Goal: Task Accomplishment & Management: Use online tool/utility

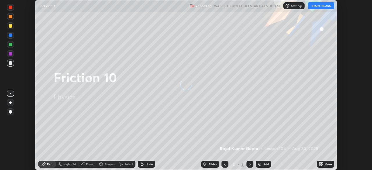
scroll to position [170, 372]
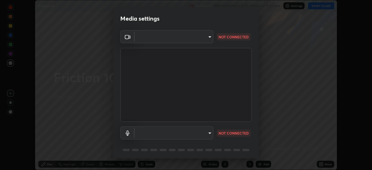
type input "51d019597c161c0694d5583d1f2c643560fde39fe8f4b4da8ea140d4d4830f4c"
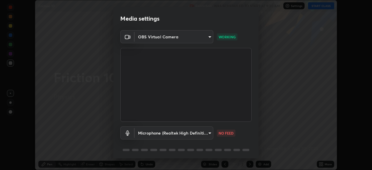
scroll to position [21, 0]
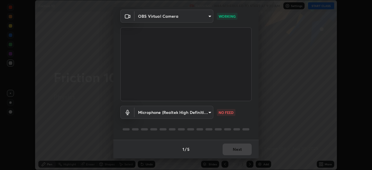
click at [208, 112] on body "Erase all Friction 10 Recording WAS SCHEDULED TO START AT 9:30 AM Settings STAR…" at bounding box center [186, 85] width 372 height 170
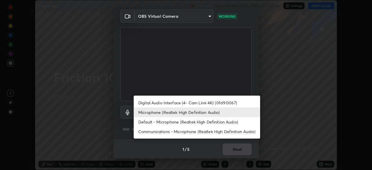
click at [196, 122] on li "Default - Microphone (Realtek High Definition Audio)" at bounding box center [197, 122] width 127 height 10
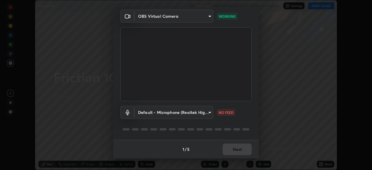
click at [196, 114] on body "Erase all Friction 10 Recording WAS SCHEDULED TO START AT 9:30 AM Settings STAR…" at bounding box center [186, 85] width 372 height 170
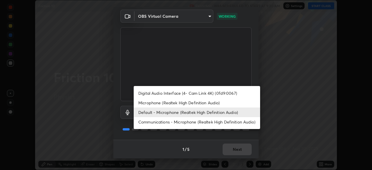
click at [195, 104] on li "Microphone (Realtek High Definition Audio)" at bounding box center [197, 103] width 127 height 10
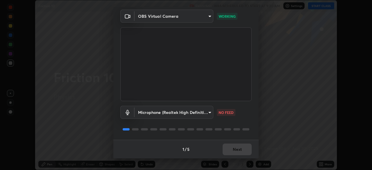
type input "c6780f4c857a8b81e5497564d4ed67de36d612a8279d52ba4dbf449da7be3efb"
click at [240, 148] on button "Next" at bounding box center [237, 150] width 29 height 12
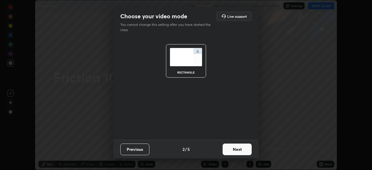
click at [238, 150] on button "Next" at bounding box center [237, 150] width 29 height 12
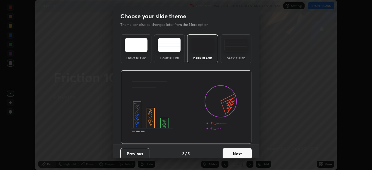
click at [241, 153] on button "Next" at bounding box center [237, 154] width 29 height 12
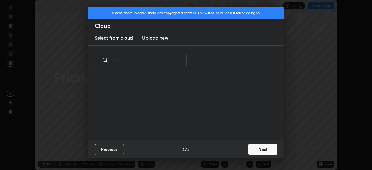
click at [252, 150] on button "Next" at bounding box center [262, 150] width 29 height 12
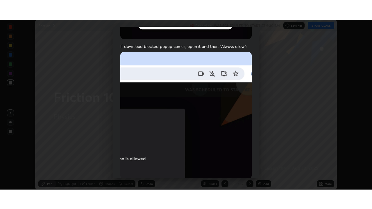
scroll to position [139, 0]
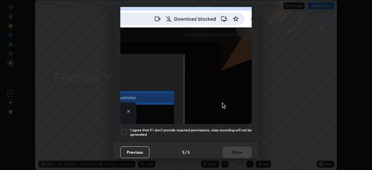
click at [221, 132] on h5 "I agree that if I don't provide required permissions, class recording will not …" at bounding box center [191, 132] width 122 height 9
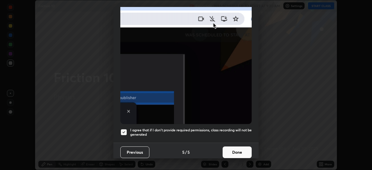
click at [232, 152] on button "Done" at bounding box center [237, 153] width 29 height 12
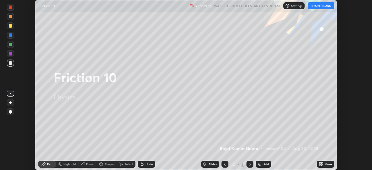
click at [321, 6] on button "START CLASS" at bounding box center [321, 5] width 26 height 7
click at [324, 166] on div "More" at bounding box center [325, 164] width 17 height 7
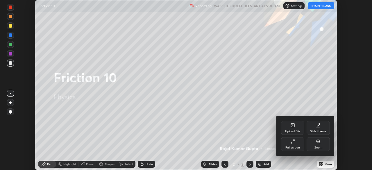
click at [288, 146] on div "Full screen" at bounding box center [293, 147] width 15 height 3
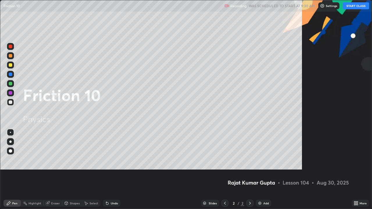
scroll to position [209, 372]
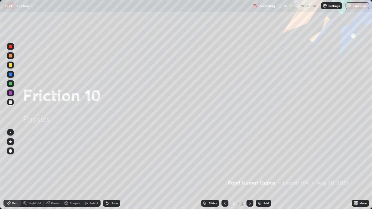
click at [112, 170] on div "Undo" at bounding box center [114, 203] width 7 height 3
click at [10, 152] on div at bounding box center [10, 151] width 3 height 3
click at [248, 170] on icon at bounding box center [250, 203] width 5 height 5
click at [259, 170] on img at bounding box center [260, 203] width 5 height 5
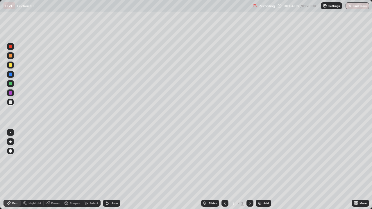
click at [113, 170] on div "Undo" at bounding box center [114, 203] width 7 height 3
click at [115, 170] on div "Undo" at bounding box center [114, 203] width 7 height 3
click at [114, 170] on div "Undo" at bounding box center [114, 203] width 7 height 3
click at [109, 170] on div "Undo" at bounding box center [111, 203] width 17 height 7
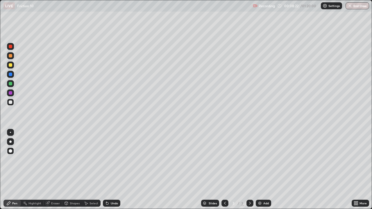
click at [109, 170] on div "Undo" at bounding box center [111, 203] width 17 height 7
click at [11, 93] on div at bounding box center [10, 92] width 3 height 3
click at [111, 170] on div "Undo" at bounding box center [114, 203] width 7 height 3
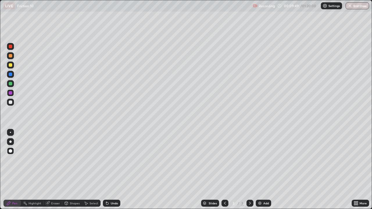
click at [11, 102] on div at bounding box center [10, 102] width 3 height 3
click at [9, 83] on div at bounding box center [10, 83] width 3 height 3
click at [13, 106] on div at bounding box center [10, 102] width 7 height 9
click at [10, 93] on div at bounding box center [10, 92] width 3 height 3
click at [12, 85] on div at bounding box center [10, 83] width 7 height 7
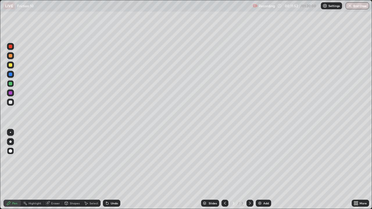
click at [10, 103] on div at bounding box center [10, 102] width 3 height 3
click at [110, 170] on div "Undo" at bounding box center [111, 203] width 17 height 7
click at [51, 170] on div "Eraser" at bounding box center [53, 203] width 19 height 7
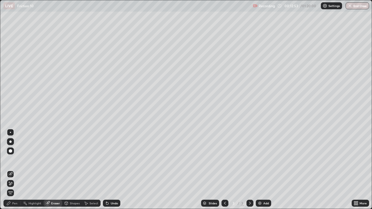
click at [15, 170] on div "Pen" at bounding box center [14, 203] width 5 height 3
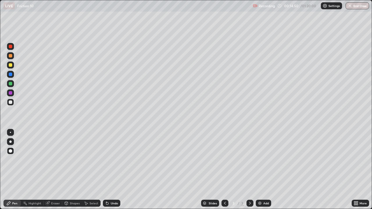
click at [11, 84] on div at bounding box center [10, 83] width 3 height 3
click at [49, 170] on icon at bounding box center [48, 204] width 4 height 4
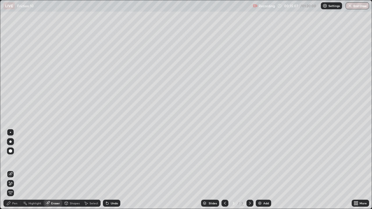
click at [14, 170] on div "Pen" at bounding box center [14, 203] width 5 height 3
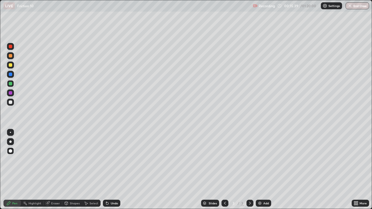
click at [0, 82] on div "Setting up your live class" at bounding box center [186, 104] width 372 height 209
click at [250, 170] on icon at bounding box center [250, 203] width 5 height 5
click at [265, 170] on div "Add" at bounding box center [267, 203] width 6 height 3
click at [13, 103] on div at bounding box center [10, 102] width 7 height 7
click at [7, 150] on div at bounding box center [10, 151] width 7 height 7
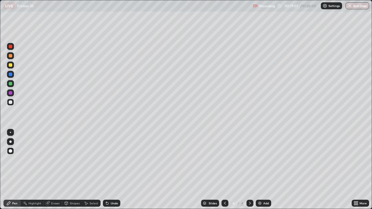
click at [114, 170] on div "Undo" at bounding box center [114, 203] width 7 height 3
click at [113, 170] on div "Undo" at bounding box center [111, 203] width 17 height 7
click at [114, 170] on div "Undo" at bounding box center [111, 203] width 17 height 7
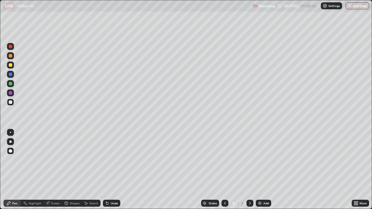
click at [114, 170] on div "Undo" at bounding box center [111, 203] width 17 height 7
click at [113, 170] on div "Undo" at bounding box center [111, 203] width 17 height 7
click at [15, 170] on div "Pen" at bounding box center [14, 203] width 5 height 3
click at [12, 104] on div at bounding box center [10, 102] width 7 height 7
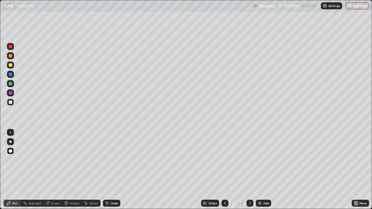
click at [11, 102] on div at bounding box center [10, 102] width 3 height 3
click at [11, 74] on div at bounding box center [10, 74] width 3 height 3
click at [19, 170] on div "Pen" at bounding box center [11, 204] width 17 height 12
click at [112, 170] on div "Undo" at bounding box center [111, 203] width 17 height 7
click at [110, 170] on div "Undo" at bounding box center [111, 203] width 17 height 7
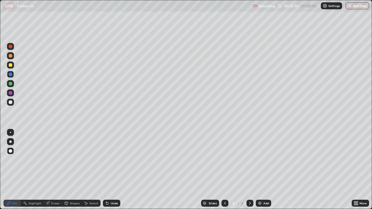
click at [11, 74] on div at bounding box center [10, 74] width 3 height 3
click at [8, 65] on div at bounding box center [10, 65] width 7 height 7
click at [53, 170] on div "Eraser" at bounding box center [55, 203] width 9 height 3
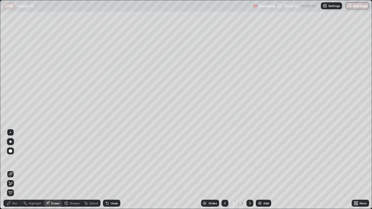
click at [15, 170] on div "Pen" at bounding box center [14, 203] width 5 height 3
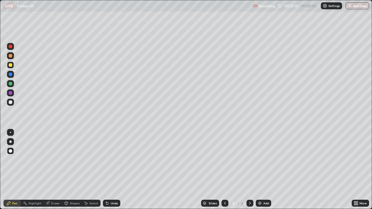
click at [10, 56] on div at bounding box center [10, 55] width 3 height 3
click at [0, 170] on div "Pen Highlight Eraser Shapes Select Undo Slides 4 / 4 Add More" at bounding box center [186, 204] width 372 height 12
click at [109, 170] on icon at bounding box center [107, 203] width 5 height 5
click at [106, 170] on icon at bounding box center [107, 204] width 2 height 2
click at [106, 170] on icon at bounding box center [107, 203] width 5 height 5
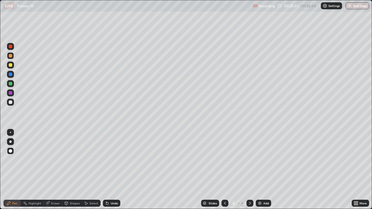
click at [106, 170] on icon at bounding box center [107, 203] width 5 height 5
click at [106, 170] on icon at bounding box center [107, 204] width 2 height 2
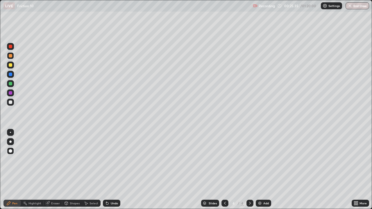
click at [106, 170] on icon at bounding box center [107, 204] width 2 height 2
click at [106, 170] on icon at bounding box center [107, 203] width 5 height 5
click at [106, 170] on icon at bounding box center [107, 204] width 2 height 2
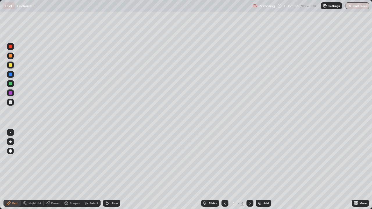
click at [106, 170] on icon at bounding box center [107, 204] width 2 height 2
click at [15, 170] on div "Pen" at bounding box center [11, 203] width 17 height 7
click at [12, 103] on div at bounding box center [10, 102] width 3 height 3
click at [250, 170] on icon at bounding box center [250, 203] width 2 height 3
click at [260, 170] on img at bounding box center [260, 203] width 5 height 5
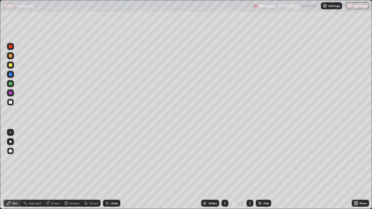
click at [13, 105] on div at bounding box center [10, 102] width 7 height 7
click at [228, 170] on div at bounding box center [225, 203] width 7 height 7
click at [252, 170] on icon at bounding box center [250, 203] width 5 height 5
click at [225, 170] on icon at bounding box center [225, 203] width 2 height 3
click at [250, 170] on icon at bounding box center [250, 203] width 5 height 5
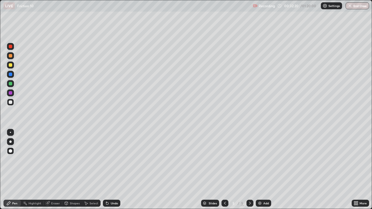
click at [113, 170] on div "Undo" at bounding box center [114, 203] width 7 height 3
click at [10, 85] on div at bounding box center [10, 83] width 3 height 3
click at [56, 170] on div "Eraser" at bounding box center [55, 203] width 9 height 3
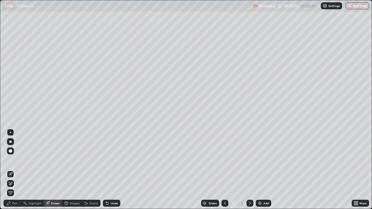
click at [13, 170] on div "Pen" at bounding box center [14, 203] width 5 height 3
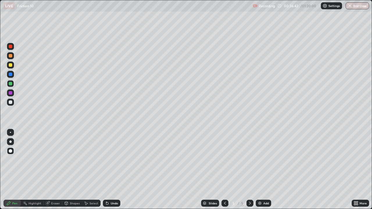
click at [224, 170] on icon at bounding box center [225, 203] width 2 height 3
click at [249, 170] on icon at bounding box center [250, 203] width 5 height 5
click at [222, 170] on div at bounding box center [225, 203] width 7 height 7
click at [250, 170] on icon at bounding box center [250, 203] width 5 height 5
click at [252, 170] on icon at bounding box center [250, 203] width 5 height 5
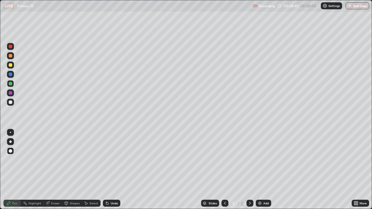
click at [262, 170] on div "Add" at bounding box center [263, 203] width 15 height 7
click at [13, 104] on div at bounding box center [10, 102] width 7 height 7
click at [224, 170] on icon at bounding box center [225, 203] width 5 height 5
click at [249, 170] on icon at bounding box center [250, 203] width 5 height 5
click at [12, 103] on div at bounding box center [10, 102] width 7 height 7
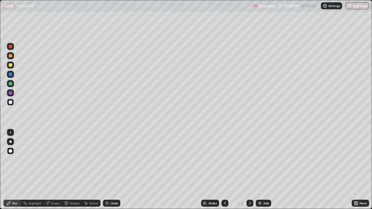
click at [113, 170] on div "Undo" at bounding box center [114, 203] width 7 height 3
click at [111, 170] on div "Undo" at bounding box center [114, 203] width 7 height 3
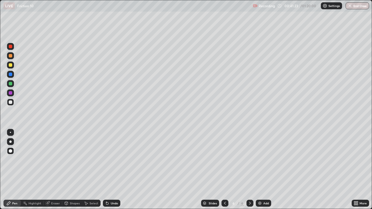
click at [110, 170] on div "Undo" at bounding box center [111, 203] width 17 height 7
click at [250, 170] on icon at bounding box center [250, 203] width 5 height 5
click at [264, 170] on div "Add" at bounding box center [267, 203] width 6 height 3
click at [9, 104] on div at bounding box center [10, 102] width 3 height 3
click at [10, 75] on div at bounding box center [10, 74] width 3 height 3
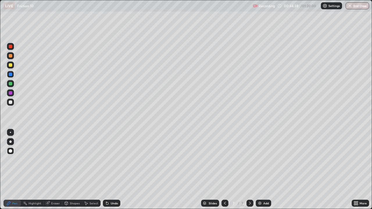
click at [9, 104] on div at bounding box center [10, 102] width 3 height 3
click at [113, 170] on div "Undo" at bounding box center [114, 203] width 7 height 3
click at [11, 95] on div at bounding box center [10, 92] width 3 height 3
click at [10, 101] on div at bounding box center [10, 102] width 3 height 3
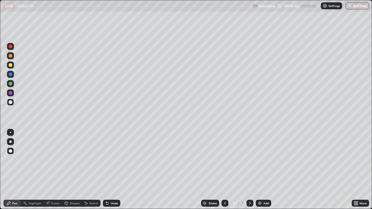
click at [9, 84] on div at bounding box center [10, 83] width 3 height 3
click at [10, 102] on div at bounding box center [10, 102] width 3 height 3
click at [11, 94] on div at bounding box center [10, 92] width 3 height 3
click at [16, 170] on div "Pen" at bounding box center [14, 203] width 5 height 3
click at [10, 105] on div at bounding box center [10, 102] width 7 height 7
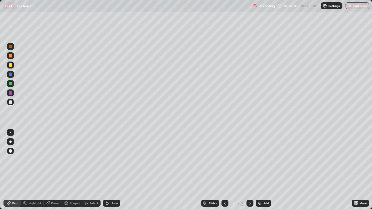
click at [54, 170] on div "Eraser" at bounding box center [55, 203] width 9 height 3
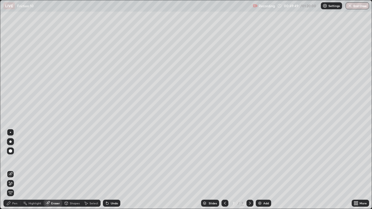
click at [9, 170] on icon at bounding box center [8, 203] width 3 height 3
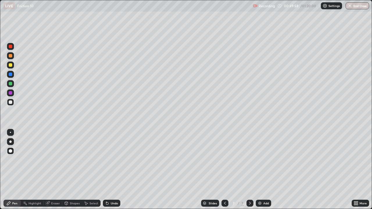
click at [111, 170] on div "Undo" at bounding box center [111, 203] width 17 height 7
click at [113, 170] on div "Undo" at bounding box center [111, 203] width 17 height 7
click at [112, 170] on div "Undo" at bounding box center [111, 203] width 17 height 7
click at [114, 170] on div "Undo" at bounding box center [111, 203] width 17 height 7
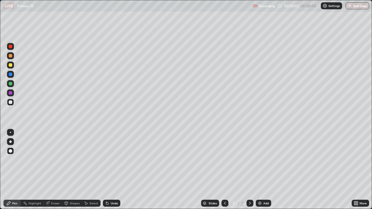
click at [57, 170] on div "Eraser" at bounding box center [55, 203] width 9 height 3
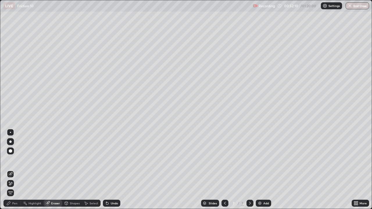
click at [11, 170] on div "Pen" at bounding box center [11, 203] width 17 height 7
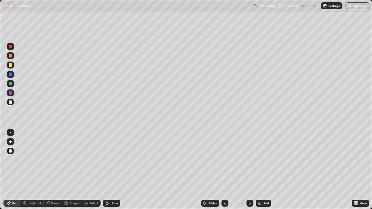
click at [12, 170] on div "Pen" at bounding box center [11, 203] width 17 height 7
click at [250, 170] on icon at bounding box center [250, 203] width 5 height 5
click at [261, 170] on img at bounding box center [260, 203] width 5 height 5
click at [11, 104] on div at bounding box center [10, 102] width 3 height 3
click at [225, 170] on icon at bounding box center [225, 203] width 2 height 3
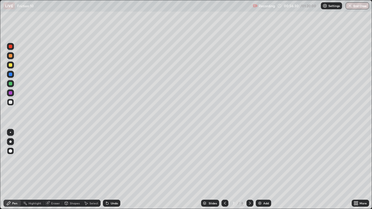
click at [250, 170] on icon at bounding box center [250, 203] width 5 height 5
click at [225, 170] on icon at bounding box center [225, 203] width 5 height 5
click at [250, 170] on icon at bounding box center [250, 203] width 5 height 5
click at [96, 170] on div "Select" at bounding box center [94, 203] width 9 height 3
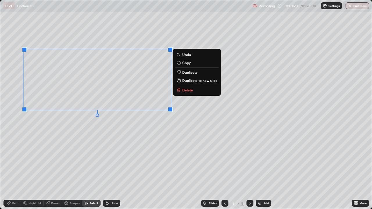
click at [186, 92] on p "Delete" at bounding box center [187, 90] width 11 height 5
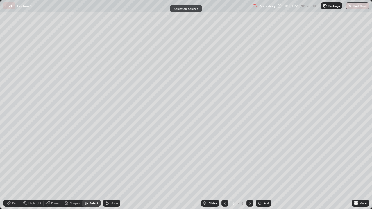
click at [14, 170] on div "Pen" at bounding box center [14, 203] width 5 height 3
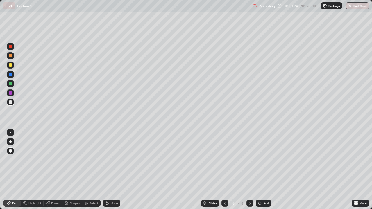
click at [10, 104] on div at bounding box center [10, 102] width 3 height 3
click at [114, 170] on div "Undo" at bounding box center [114, 203] width 7 height 3
click at [11, 75] on div at bounding box center [10, 74] width 3 height 3
click at [112, 170] on div "Undo" at bounding box center [114, 203] width 7 height 3
click at [10, 77] on div at bounding box center [10, 74] width 7 height 7
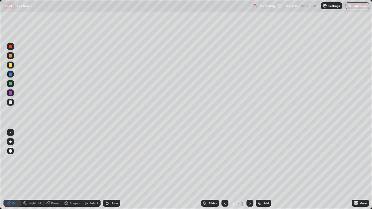
click at [11, 65] on div at bounding box center [10, 64] width 3 height 3
click at [11, 46] on div at bounding box center [10, 46] width 3 height 3
click at [10, 102] on div at bounding box center [10, 102] width 3 height 3
click at [10, 75] on div at bounding box center [10, 74] width 3 height 3
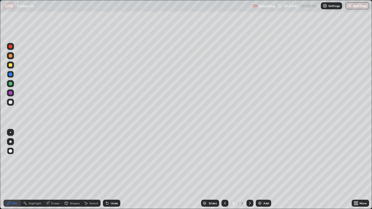
click at [112, 170] on div "Undo" at bounding box center [114, 203] width 7 height 3
click at [9, 84] on div at bounding box center [10, 83] width 3 height 3
click at [11, 104] on div at bounding box center [10, 102] width 3 height 3
click at [56, 170] on div "Eraser" at bounding box center [55, 203] width 9 height 3
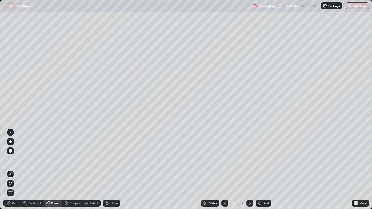
click at [16, 170] on div "Pen" at bounding box center [14, 203] width 5 height 3
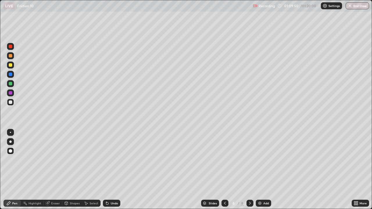
click at [54, 170] on div "Eraser" at bounding box center [55, 203] width 9 height 3
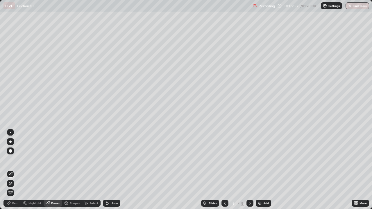
click at [15, 170] on div "Pen" at bounding box center [14, 203] width 5 height 3
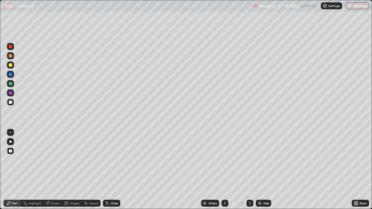
click at [14, 170] on div "Pen" at bounding box center [11, 203] width 17 height 7
click at [112, 170] on div "Undo" at bounding box center [114, 203] width 7 height 3
click at [11, 47] on div at bounding box center [10, 46] width 3 height 3
click at [111, 170] on div "Undo" at bounding box center [114, 203] width 7 height 3
click at [354, 5] on button "End Class" at bounding box center [358, 5] width 24 height 7
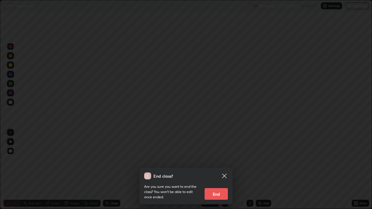
click at [213, 170] on button "End" at bounding box center [216, 195] width 23 height 12
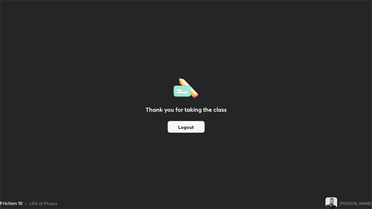
click at [178, 123] on button "Logout" at bounding box center [186, 127] width 37 height 12
click at [178, 129] on button "Logout" at bounding box center [186, 127] width 37 height 12
click at [177, 123] on button "Logout" at bounding box center [186, 127] width 37 height 12
click at [176, 122] on button "Logout" at bounding box center [186, 127] width 37 height 12
